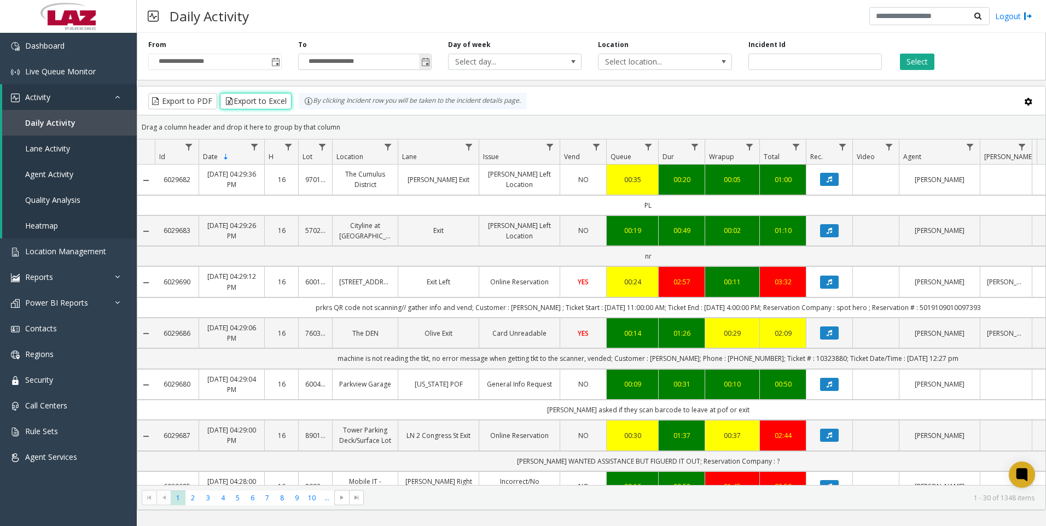
click at [429, 62] on span "Toggle popup" at bounding box center [425, 62] width 9 height 9
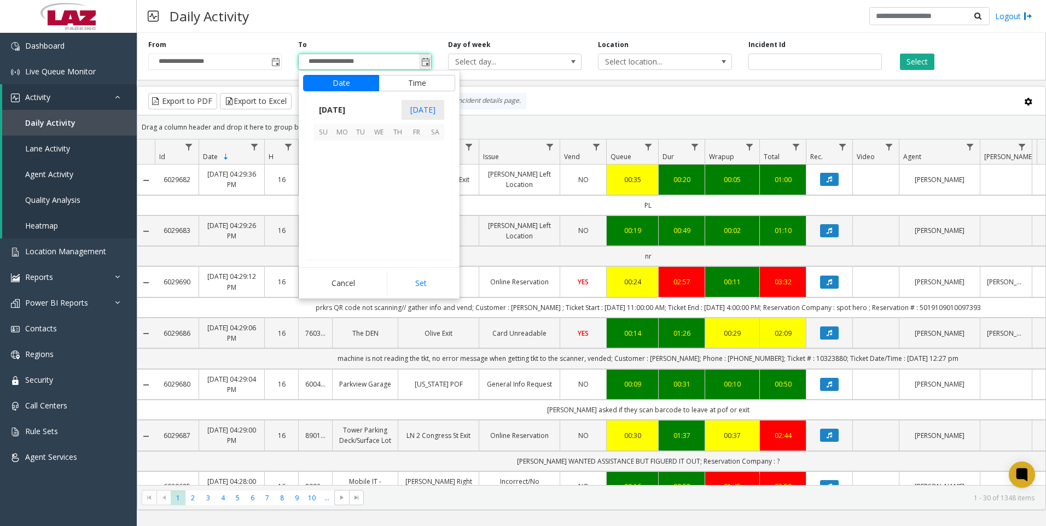
scroll to position [16, 0]
click at [414, 81] on button "Time" at bounding box center [417, 83] width 77 height 16
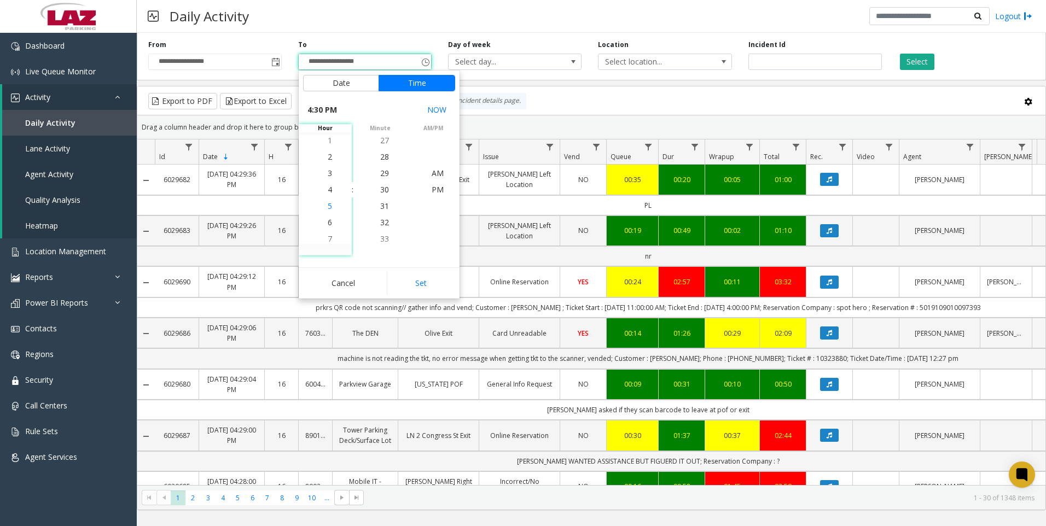
click at [328, 204] on li "5" at bounding box center [330, 206] width 38 height 16
click at [384, 188] on span "30" at bounding box center [384, 189] width 9 height 10
click at [433, 189] on span "PM" at bounding box center [438, 189] width 12 height 10
click at [418, 281] on button "Set" at bounding box center [421, 283] width 69 height 24
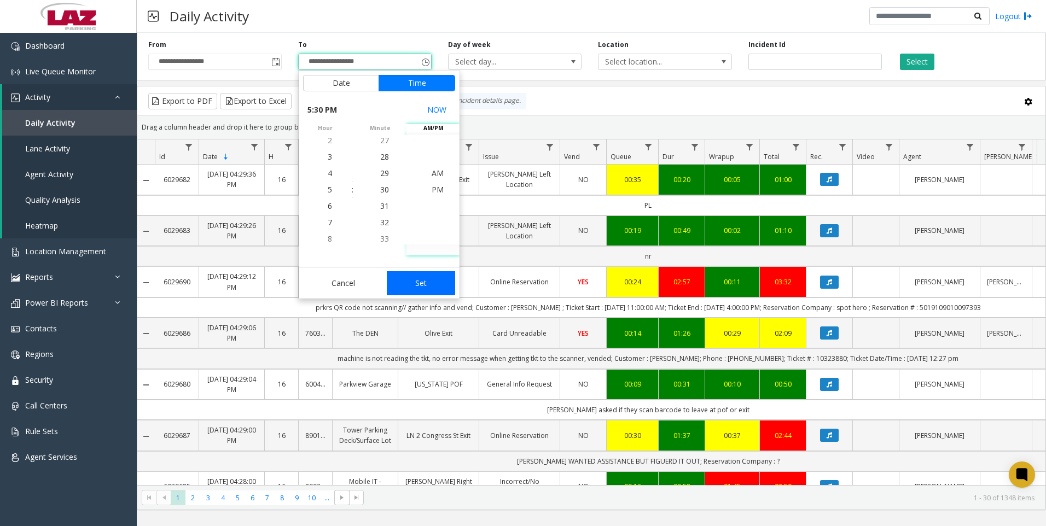
type input "**********"
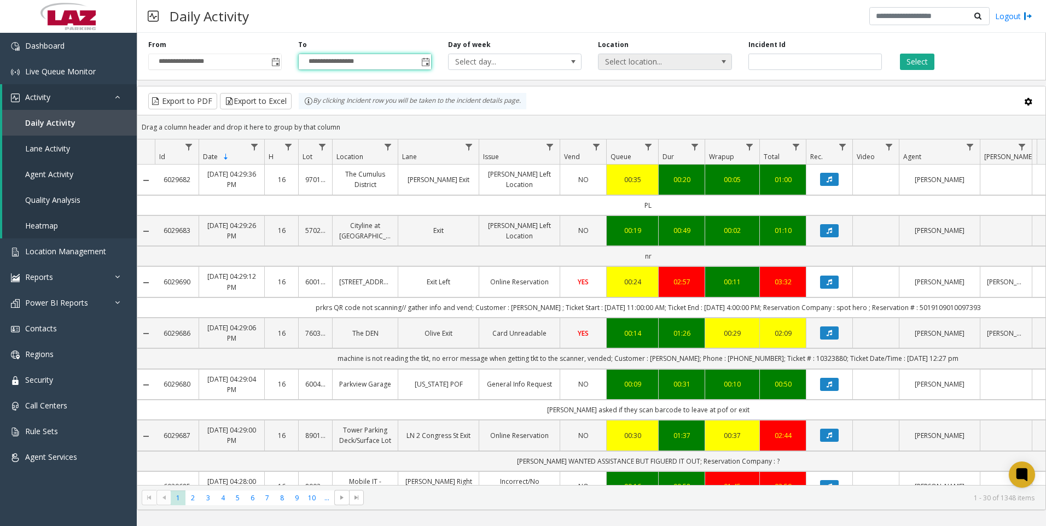
click at [723, 60] on span at bounding box center [724, 61] width 9 height 9
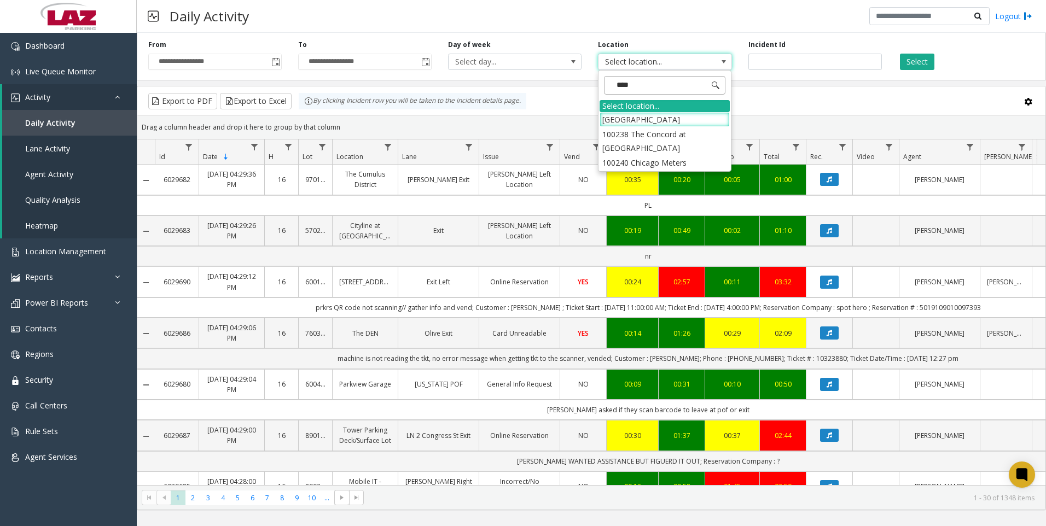
type input "*****"
click at [621, 118] on li "100240 Chicago Meters" at bounding box center [665, 119] width 130 height 15
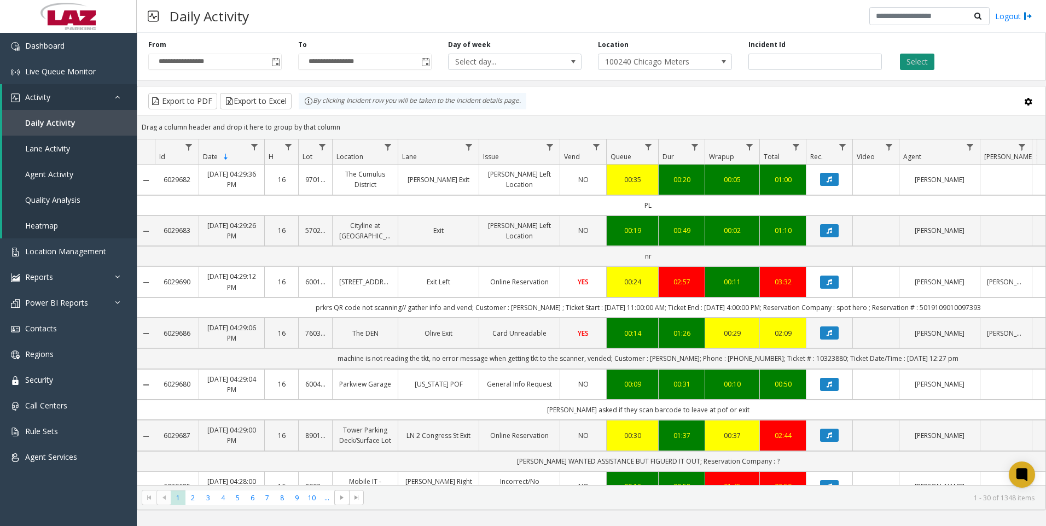
click at [913, 59] on button "Select" at bounding box center [917, 62] width 34 height 16
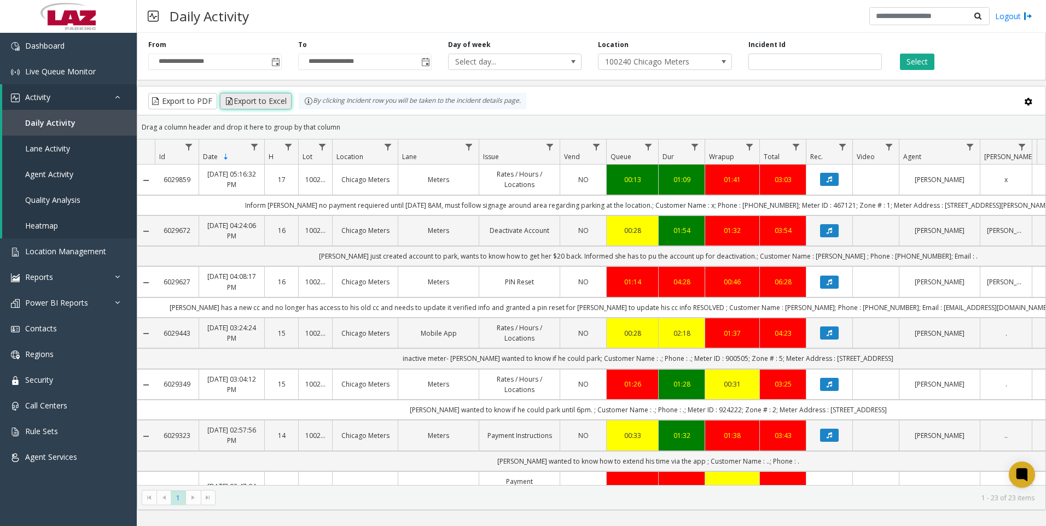
click at [254, 96] on button "Export to Excel" at bounding box center [256, 101] width 72 height 16
click at [686, 9] on div "Daily Activity Logout" at bounding box center [592, 16] width 910 height 33
click at [916, 60] on button "Select" at bounding box center [917, 62] width 34 height 16
click at [254, 97] on button "Export to Excel" at bounding box center [256, 101] width 72 height 16
click at [577, 20] on div "Daily Activity Logout" at bounding box center [592, 16] width 910 height 33
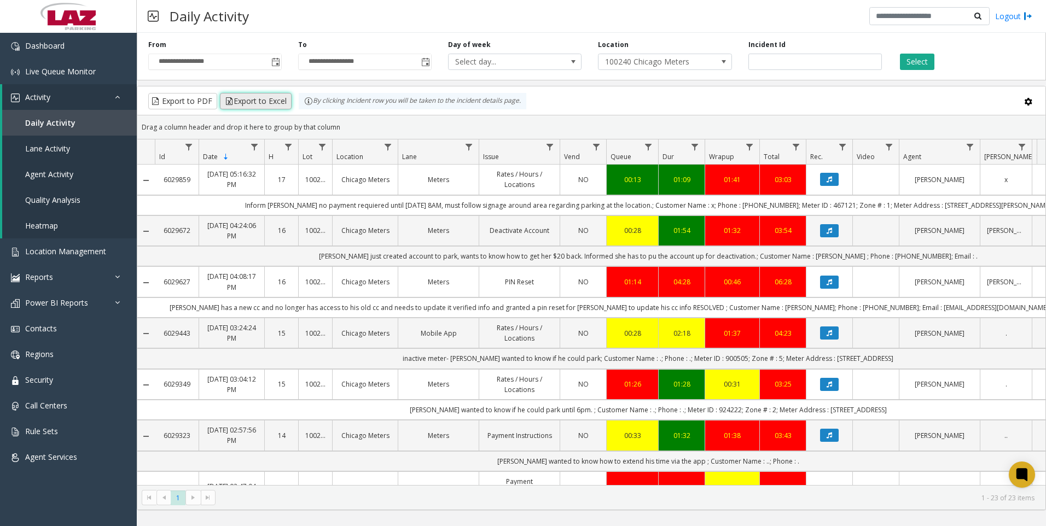
click at [268, 97] on button "Export to Excel" at bounding box center [256, 101] width 72 height 16
